Goal: Task Accomplishment & Management: Manage account settings

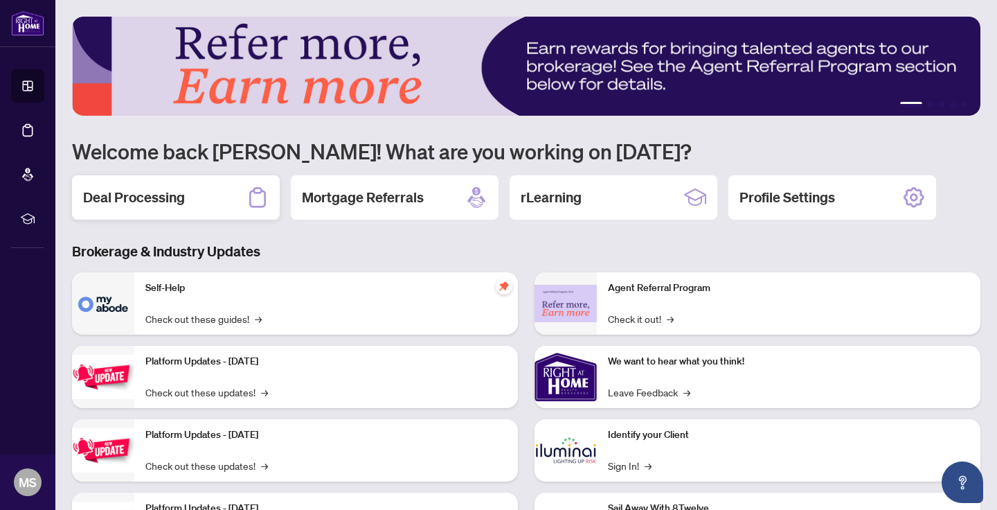
click at [174, 192] on h2 "Deal Processing" at bounding box center [134, 197] width 102 height 19
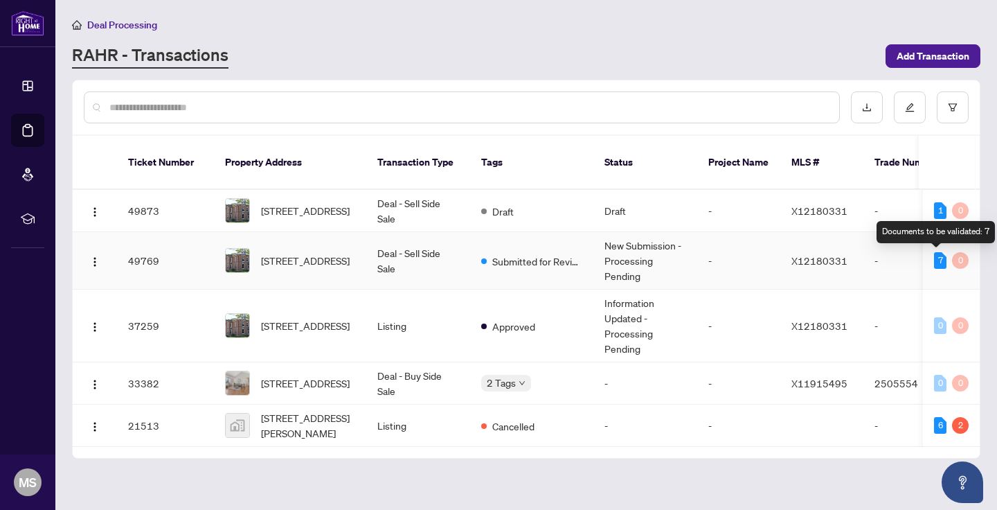
click at [938, 264] on div "7" at bounding box center [940, 260] width 12 height 17
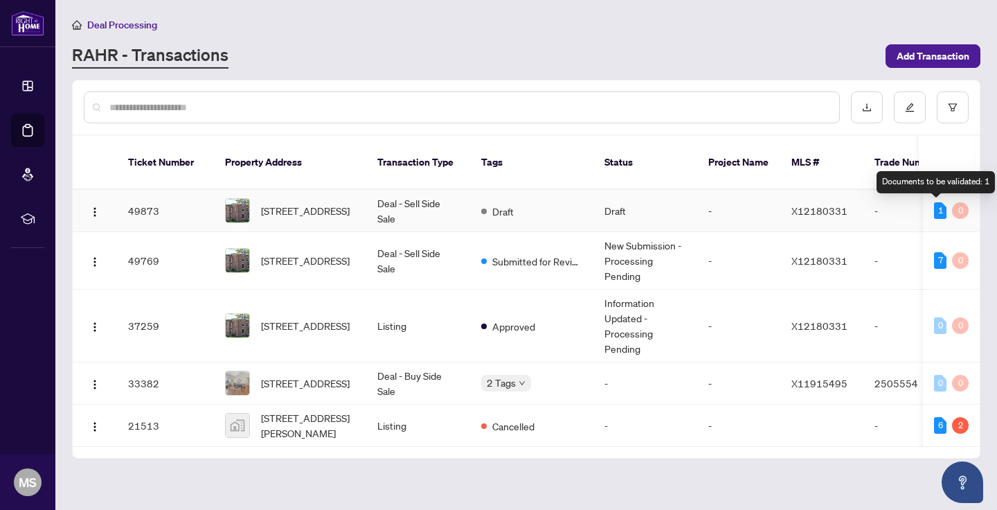
click at [937, 210] on div "1" at bounding box center [940, 210] width 12 height 17
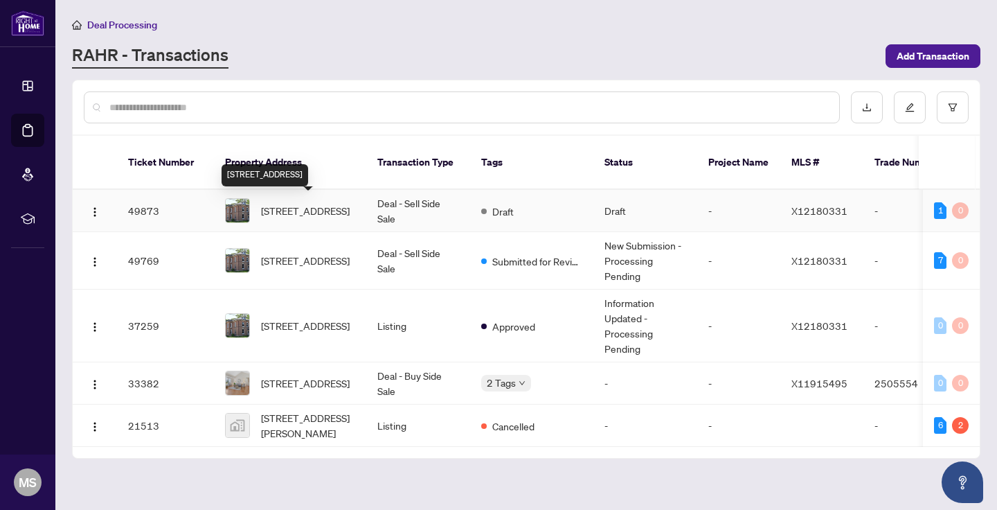
click at [312, 213] on span "[STREET_ADDRESS]" at bounding box center [305, 210] width 89 height 15
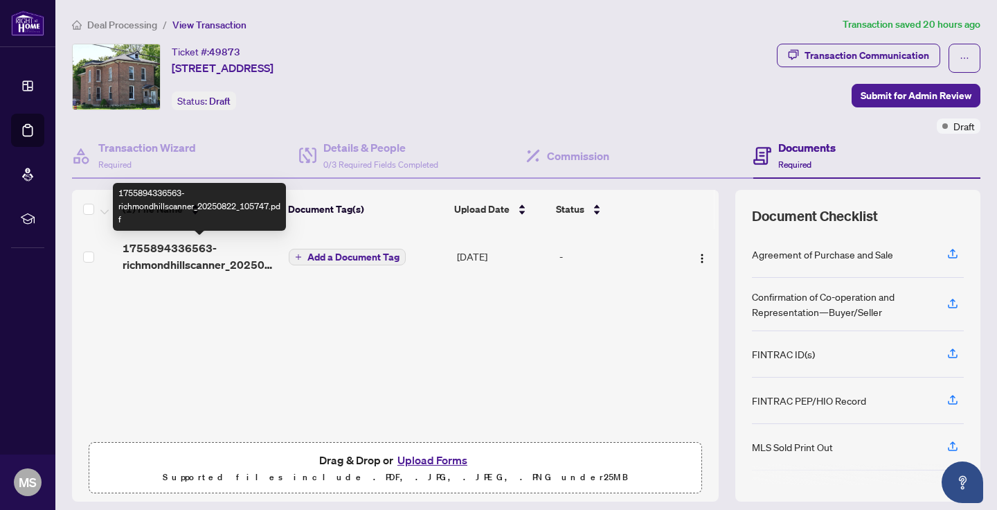
click at [184, 258] on span "1755894336563-richmondhillscanner_20250822_105747.pdf" at bounding box center [200, 256] width 155 height 33
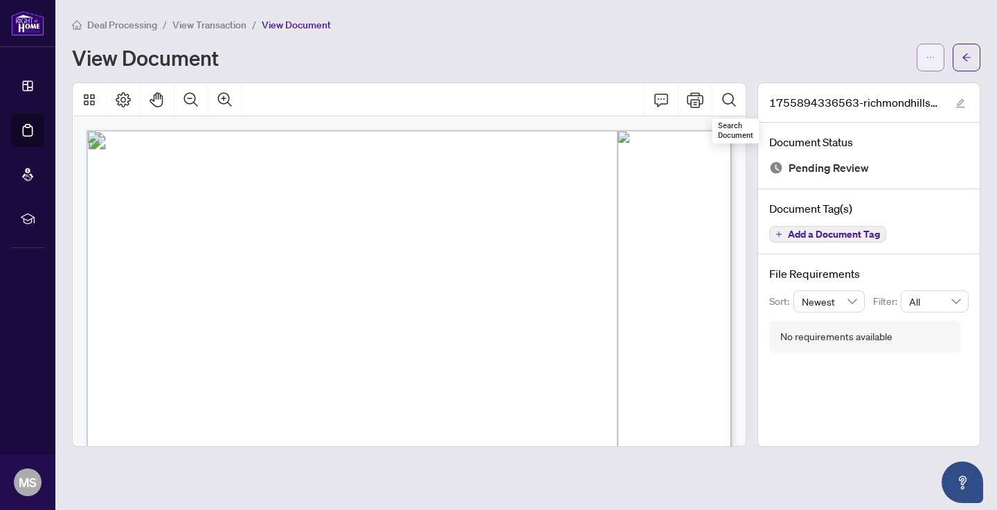
click at [928, 53] on icon "ellipsis" at bounding box center [931, 58] width 10 height 10
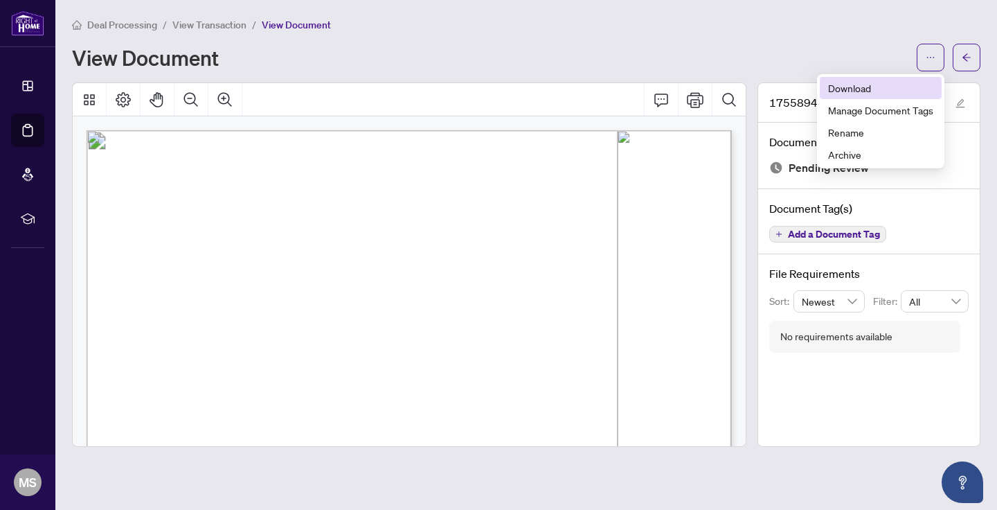
click at [864, 86] on span "Download" at bounding box center [880, 87] width 105 height 15
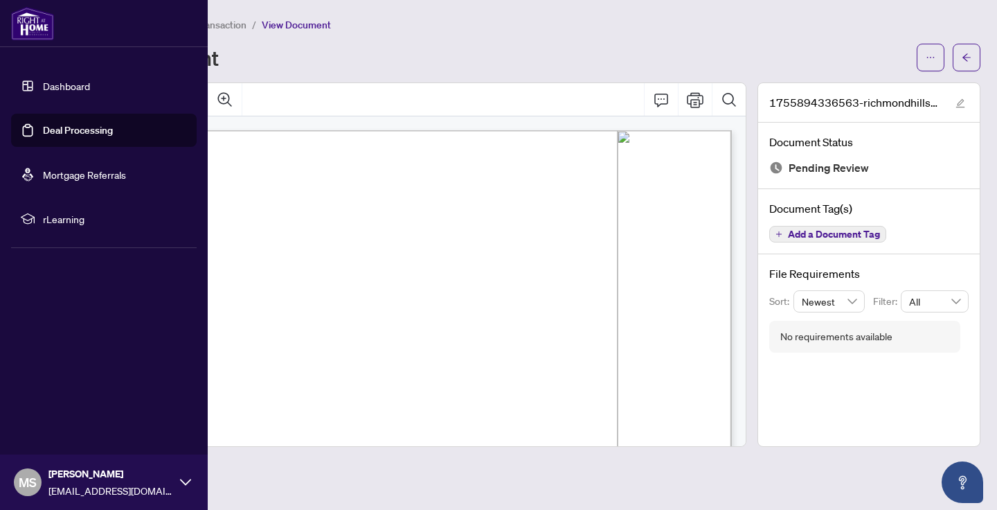
click at [57, 80] on link "Dashboard" at bounding box center [66, 86] width 47 height 12
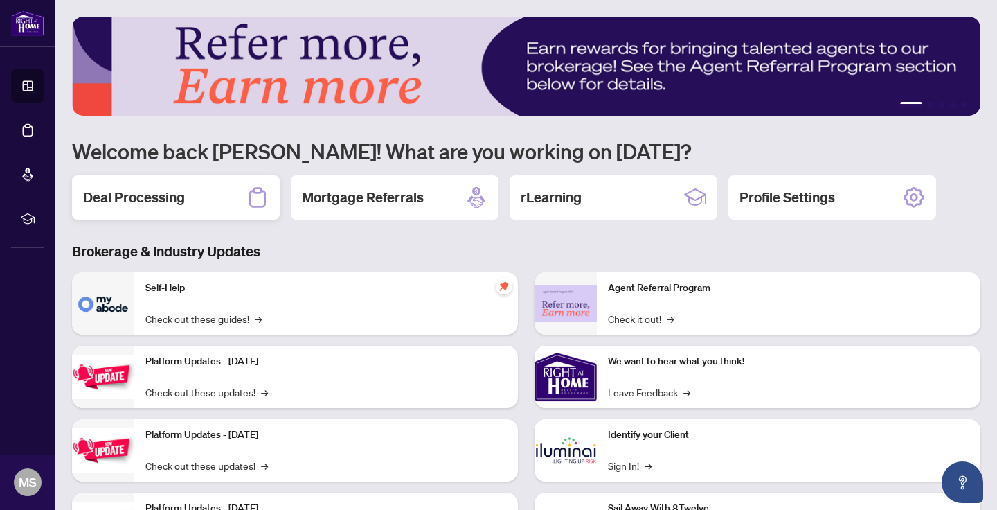
click at [131, 190] on h2 "Deal Processing" at bounding box center [134, 197] width 102 height 19
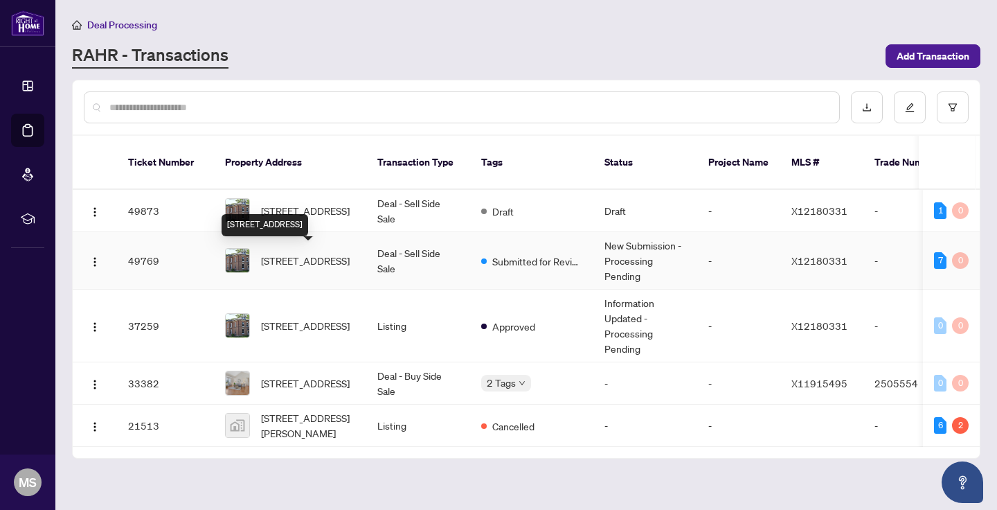
click at [294, 258] on span "[STREET_ADDRESS]" at bounding box center [305, 260] width 89 height 15
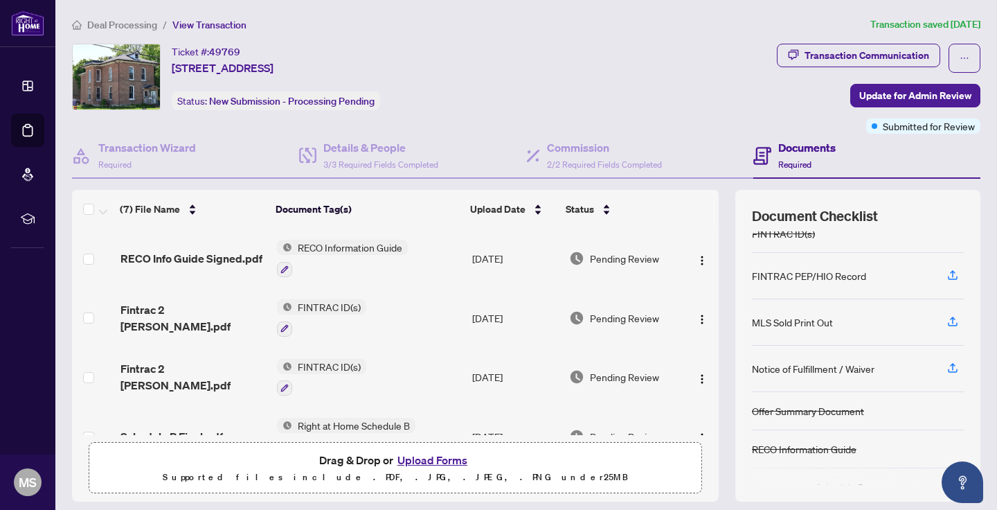
scroll to position [113, 0]
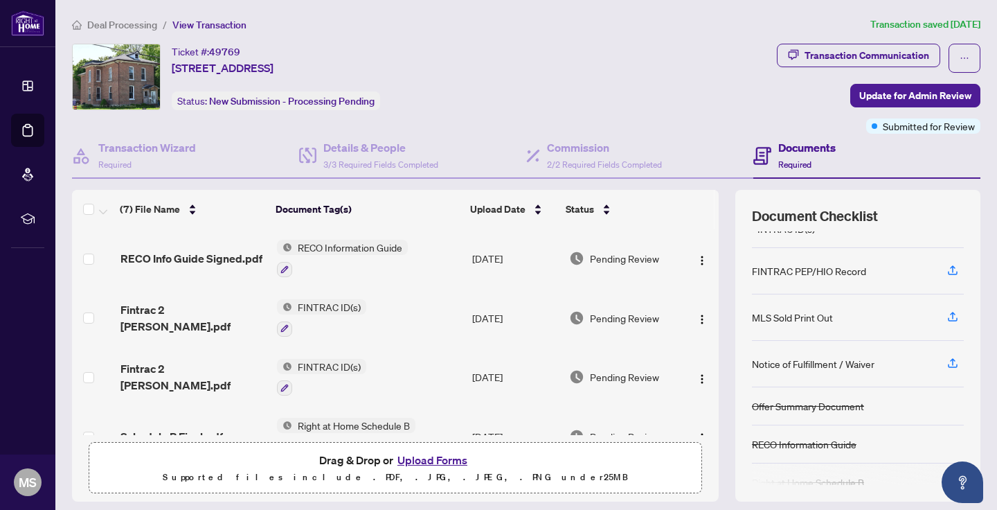
click at [435, 458] on button "Upload Forms" at bounding box center [432, 460] width 78 height 18
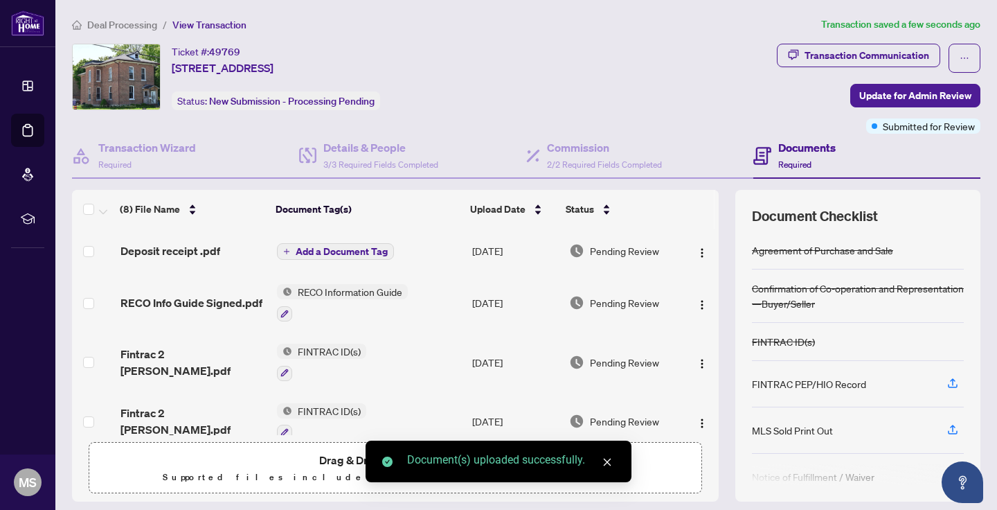
click at [607, 464] on icon "close" at bounding box center [607, 462] width 10 height 10
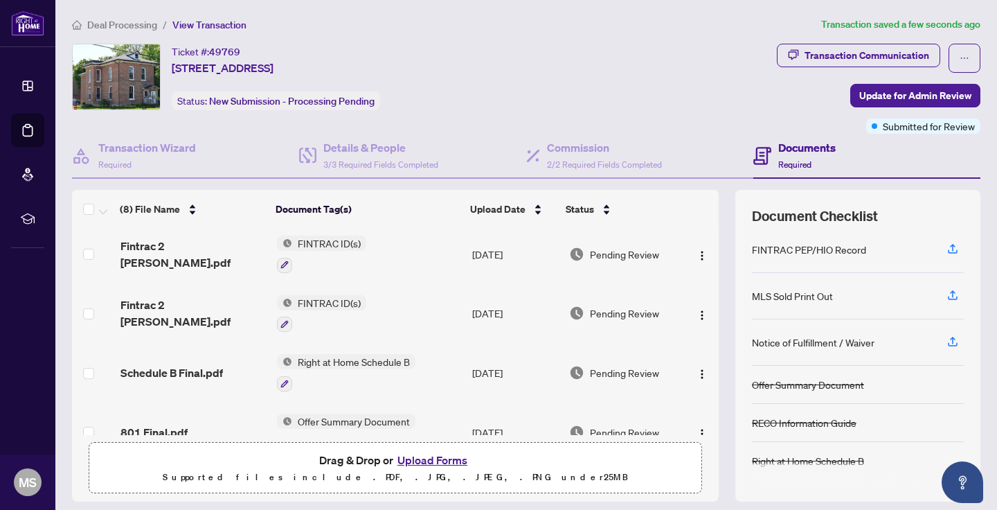
scroll to position [0, 0]
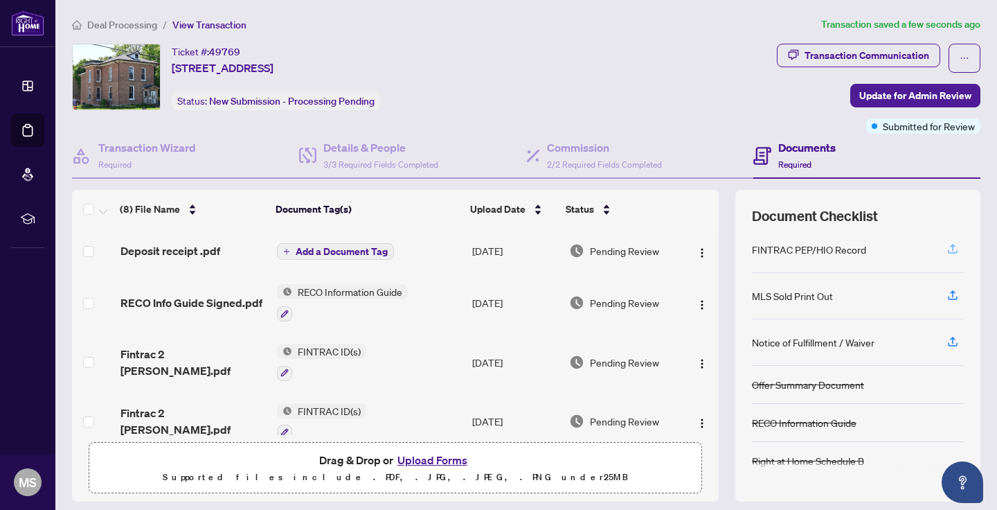
click at [952, 245] on icon "button" at bounding box center [953, 247] width 6 height 7
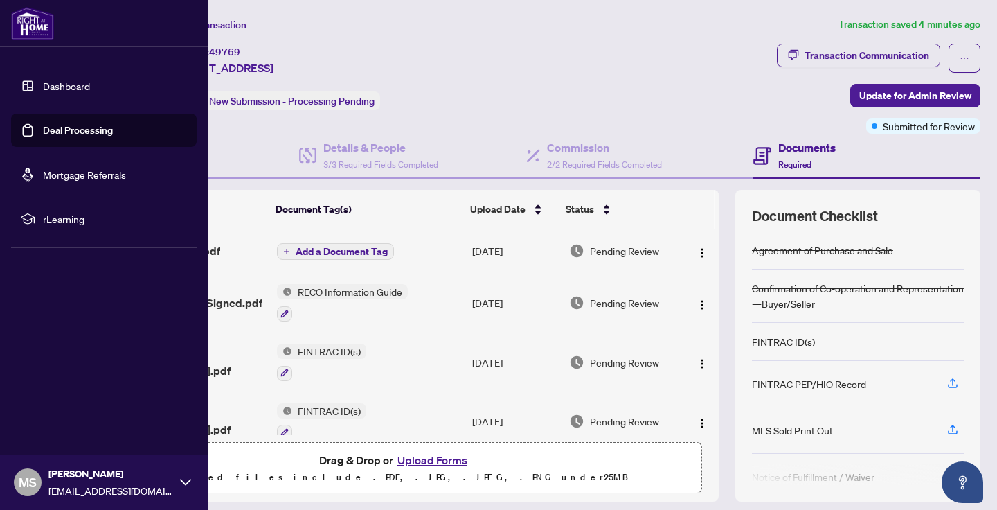
click at [62, 85] on link "Dashboard" at bounding box center [66, 86] width 47 height 12
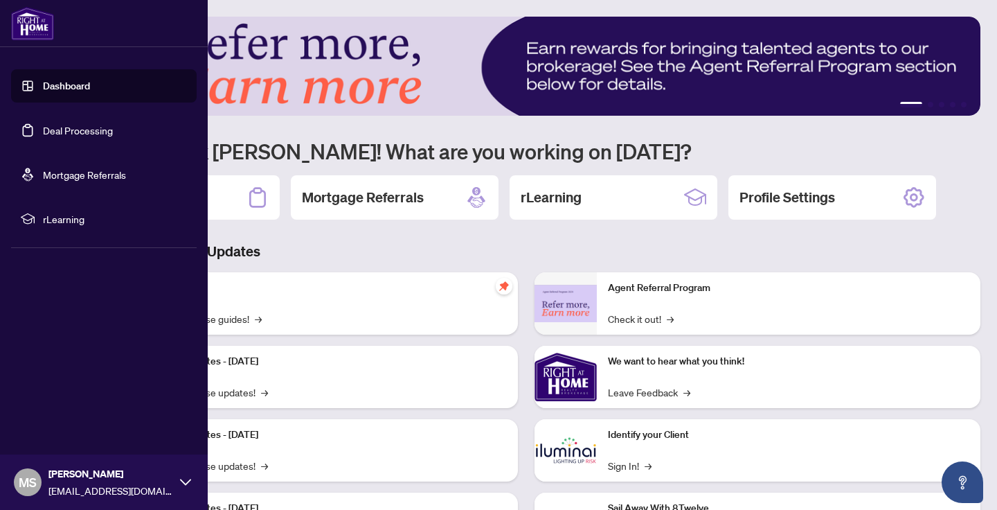
click at [66, 136] on link "Deal Processing" at bounding box center [78, 130] width 70 height 12
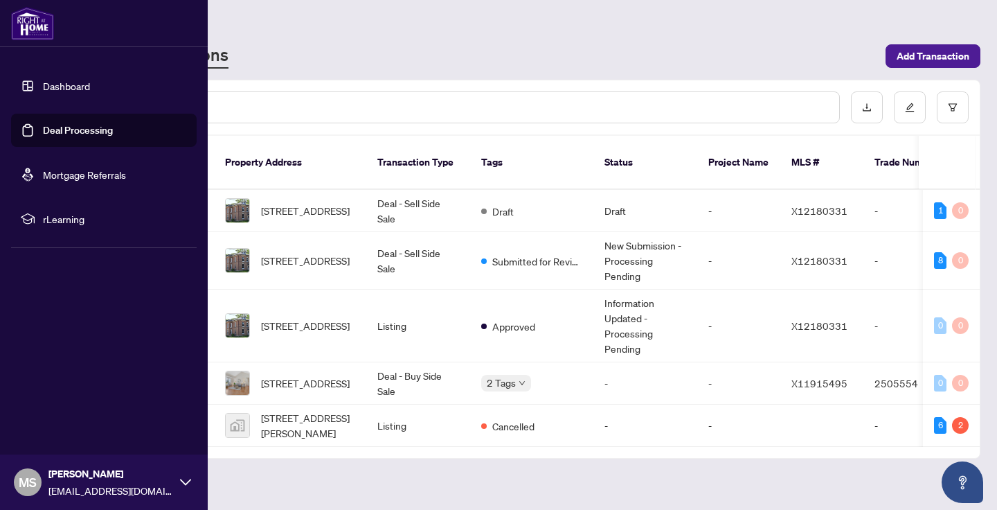
click at [64, 84] on link "Dashboard" at bounding box center [66, 86] width 47 height 12
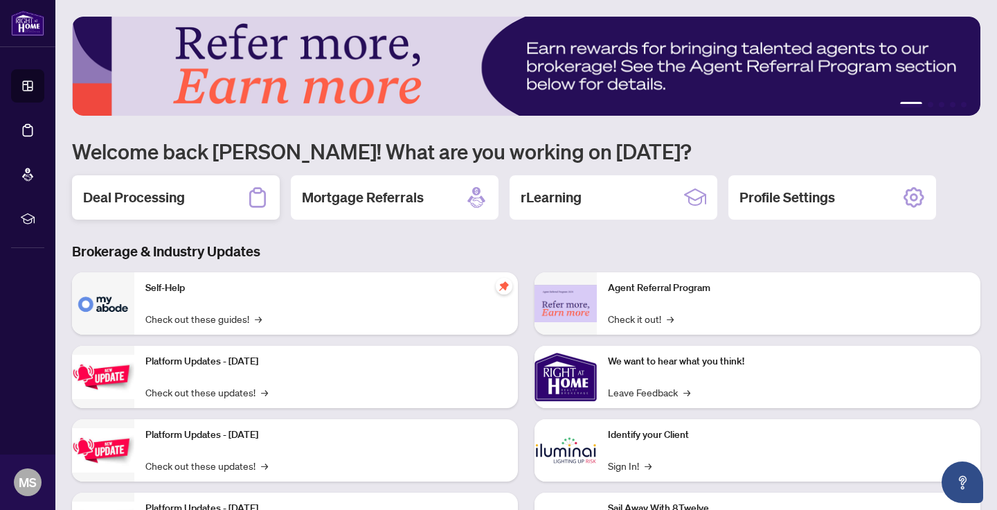
click at [146, 197] on h2 "Deal Processing" at bounding box center [134, 197] width 102 height 19
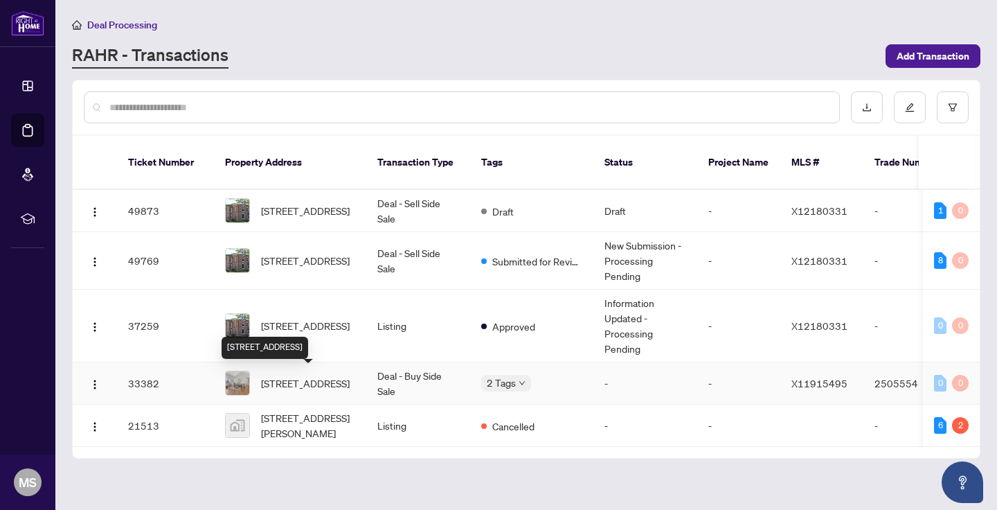
click at [288, 380] on span "[STREET_ADDRESS]" at bounding box center [305, 382] width 89 height 15
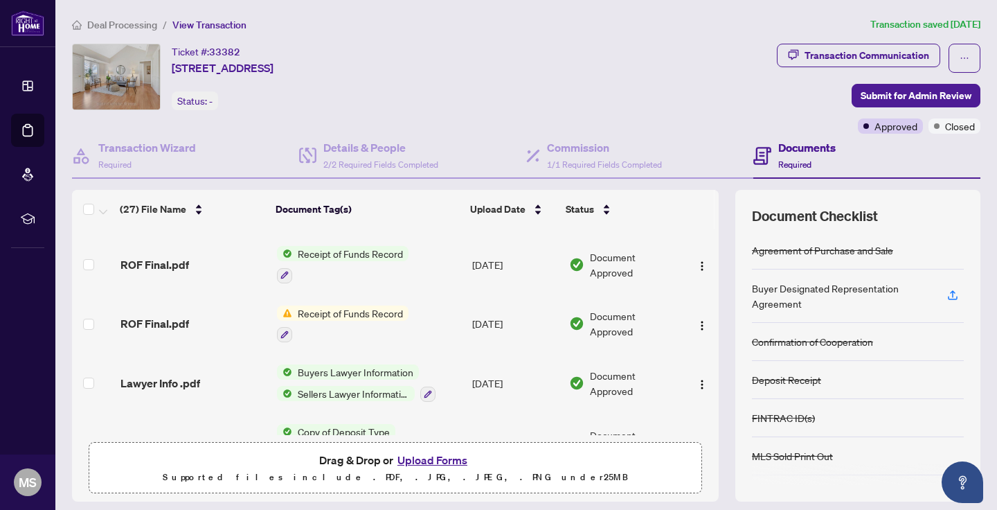
scroll to position [49, 0]
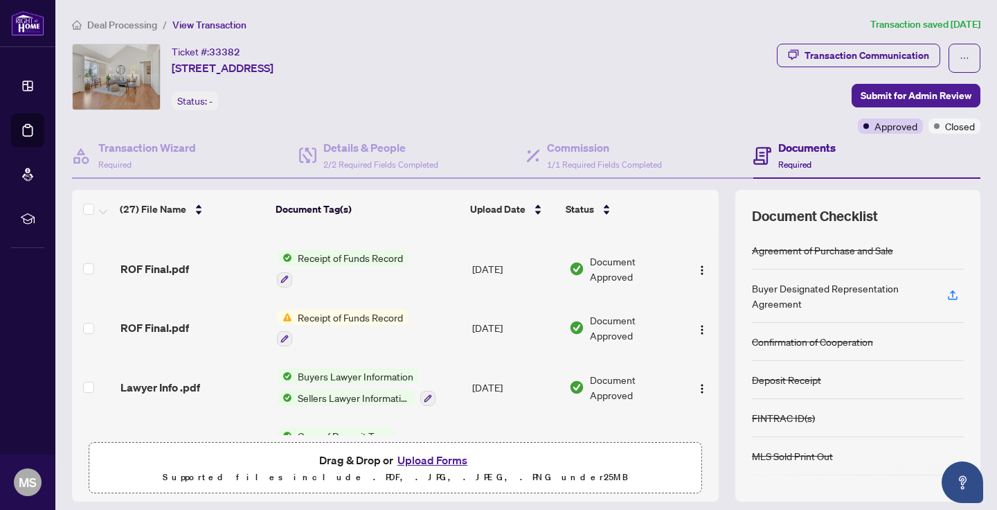
click at [334, 255] on span "Receipt of Funds Record" at bounding box center [350, 257] width 116 height 15
click at [301, 328] on span "Receipt of Funds Record" at bounding box center [338, 323] width 116 height 15
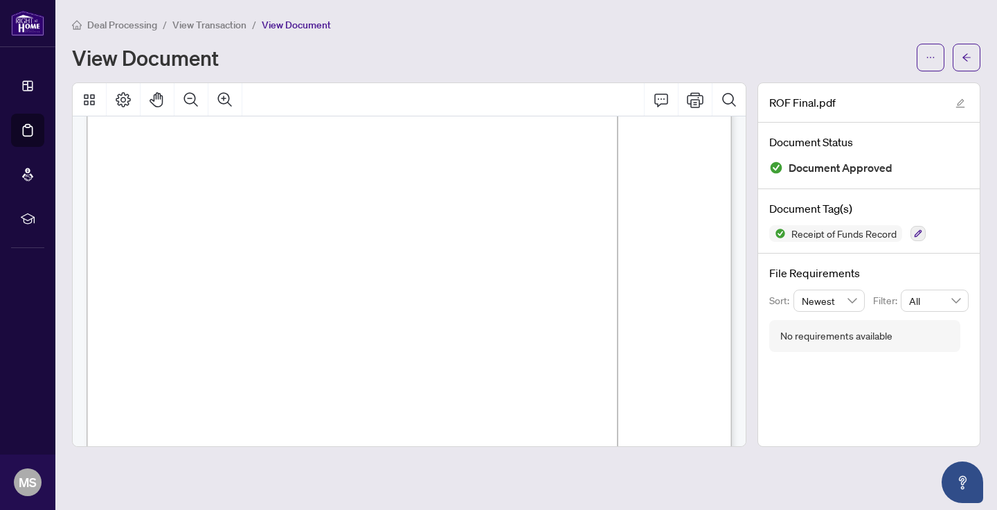
scroll to position [951, 0]
drag, startPoint x: 424, startPoint y: 171, endPoint x: 492, endPoint y: 171, distance: 67.9
click at [492, 35] on p "Receipt of Funds Record Form 635 for use in the Province of Ontario Receipt of …" at bounding box center [578, 35] width 983 height 0
click at [492, 175] on span "0622 0310992" at bounding box center [458, 173] width 67 height 10
drag, startPoint x: 496, startPoint y: 172, endPoint x: 427, endPoint y: 170, distance: 69.3
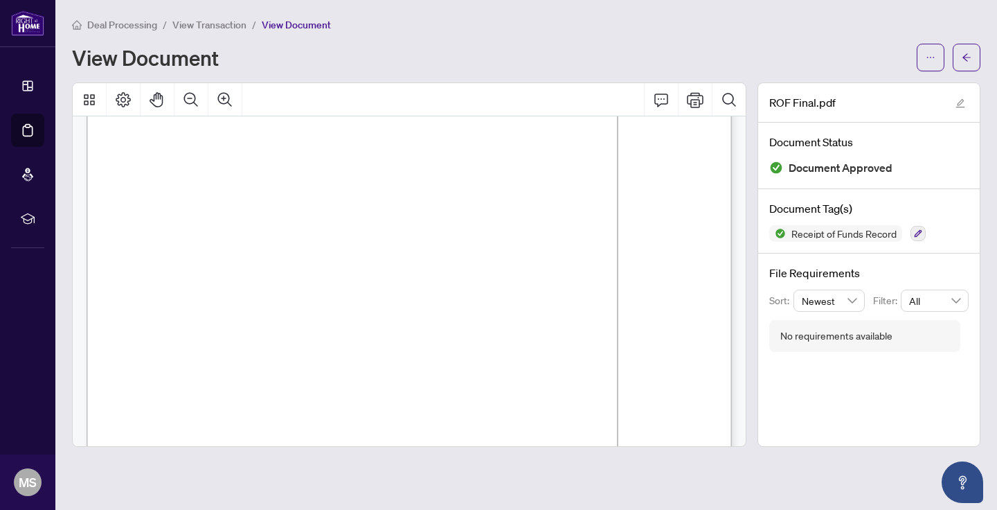
click at [427, 170] on span "0622 0310992" at bounding box center [458, 173] width 67 height 10
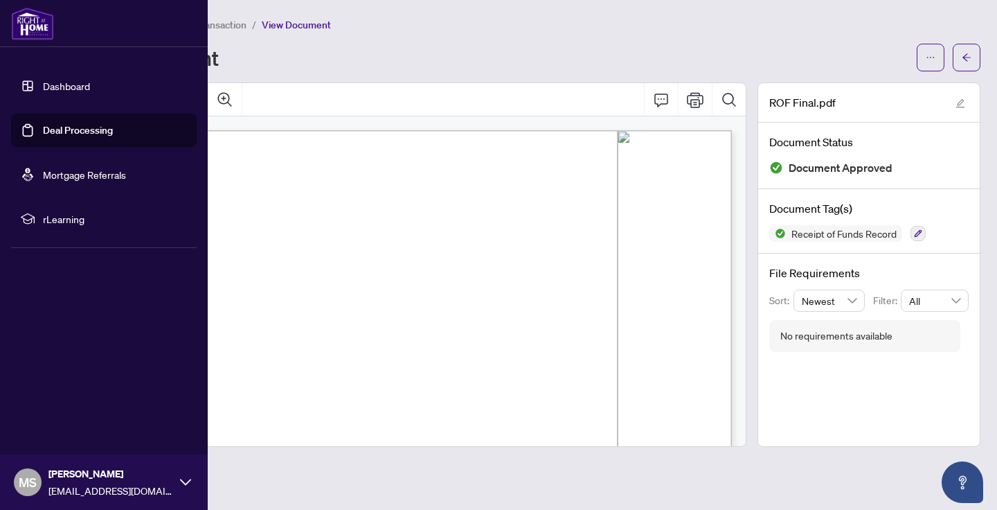
click at [76, 84] on link "Dashboard" at bounding box center [66, 86] width 47 height 12
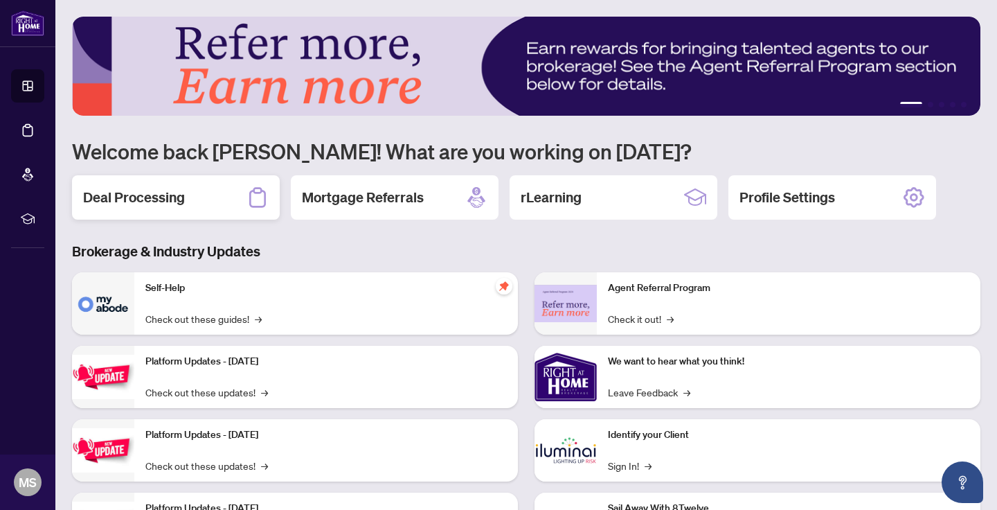
click at [233, 195] on div "Deal Processing" at bounding box center [176, 197] width 208 height 44
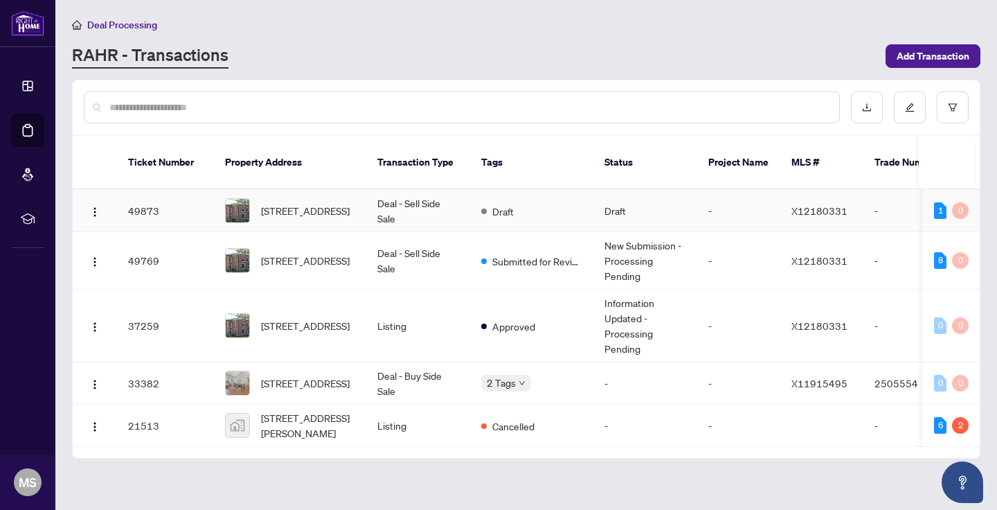
click at [307, 206] on span "[STREET_ADDRESS]" at bounding box center [305, 210] width 89 height 15
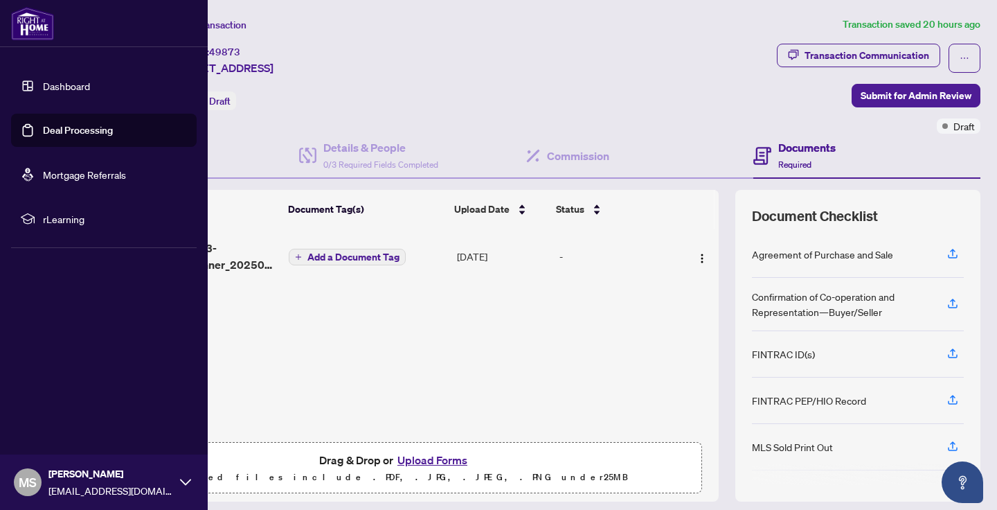
click at [69, 83] on link "Dashboard" at bounding box center [66, 86] width 47 height 12
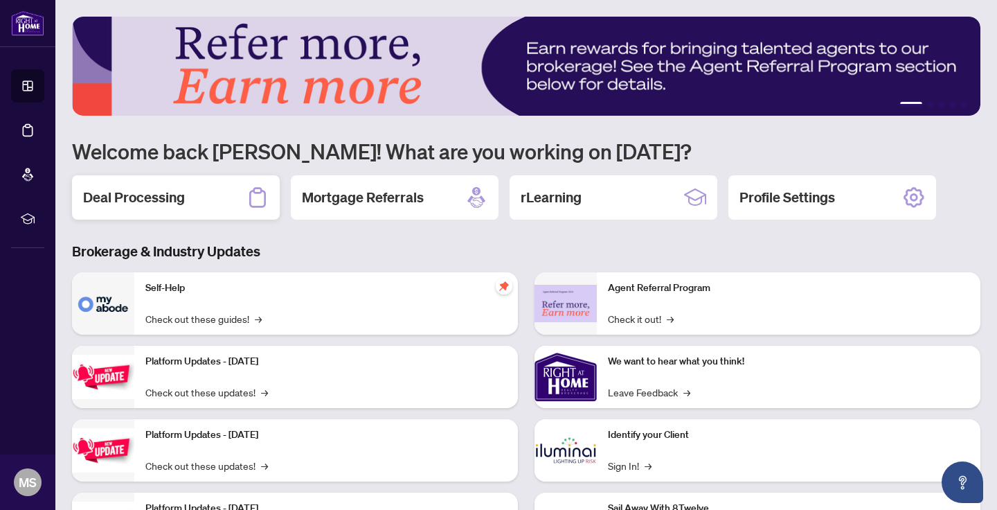
click at [164, 199] on h2 "Deal Processing" at bounding box center [134, 197] width 102 height 19
